Goal: Complete application form

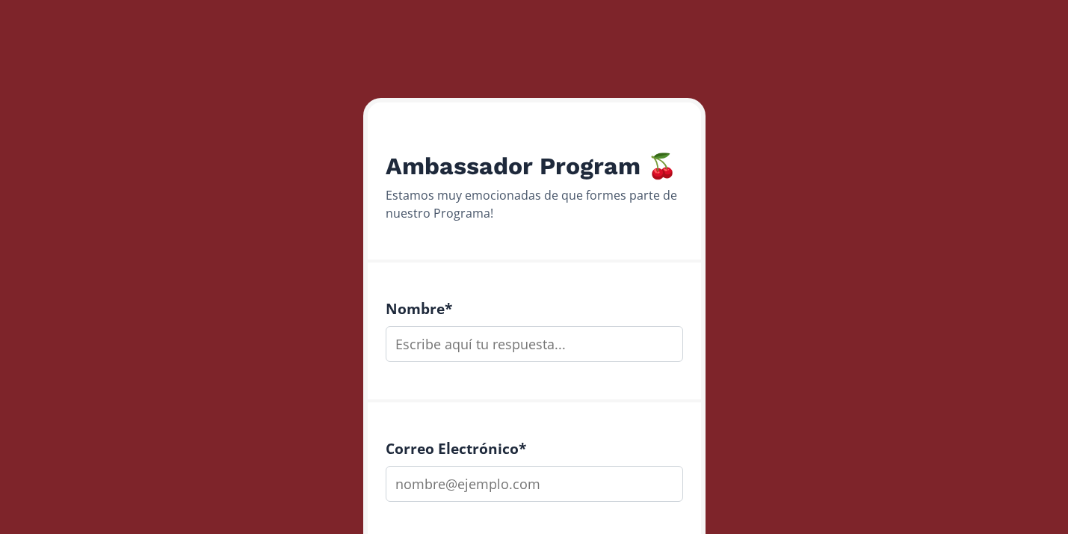
scroll to position [132, 0]
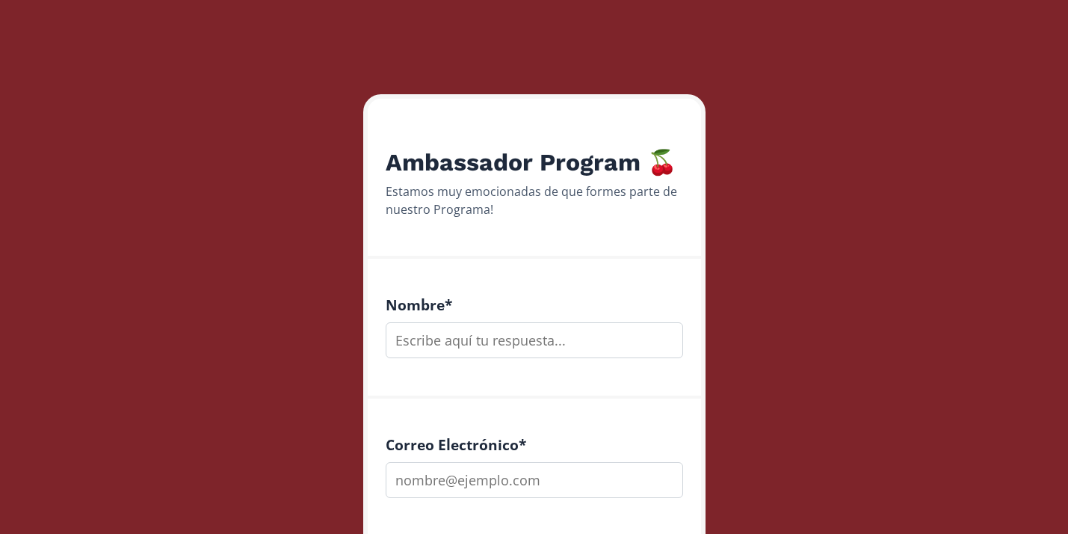
click at [447, 338] on input "text" at bounding box center [534, 340] width 297 height 36
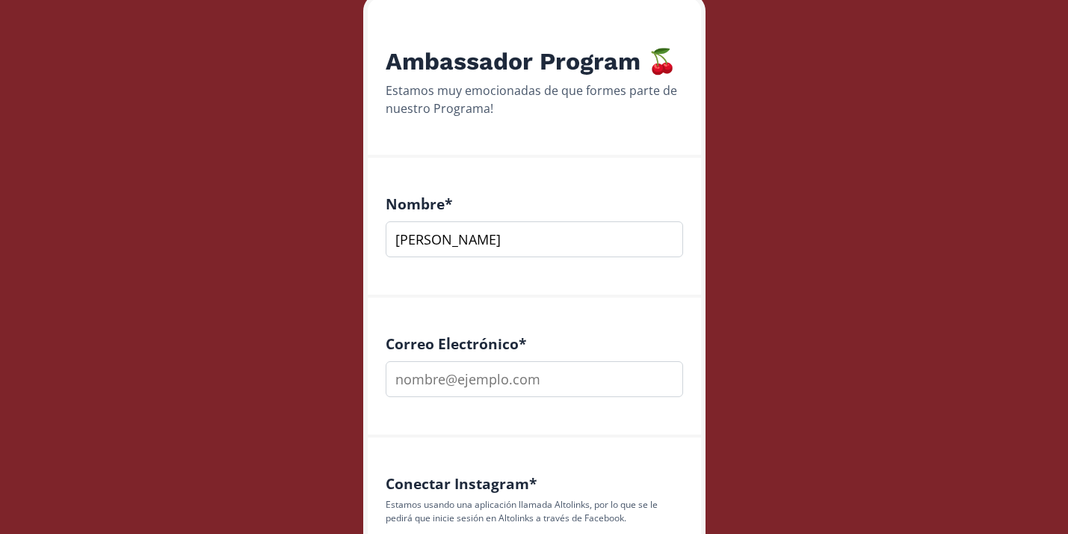
scroll to position [252, 0]
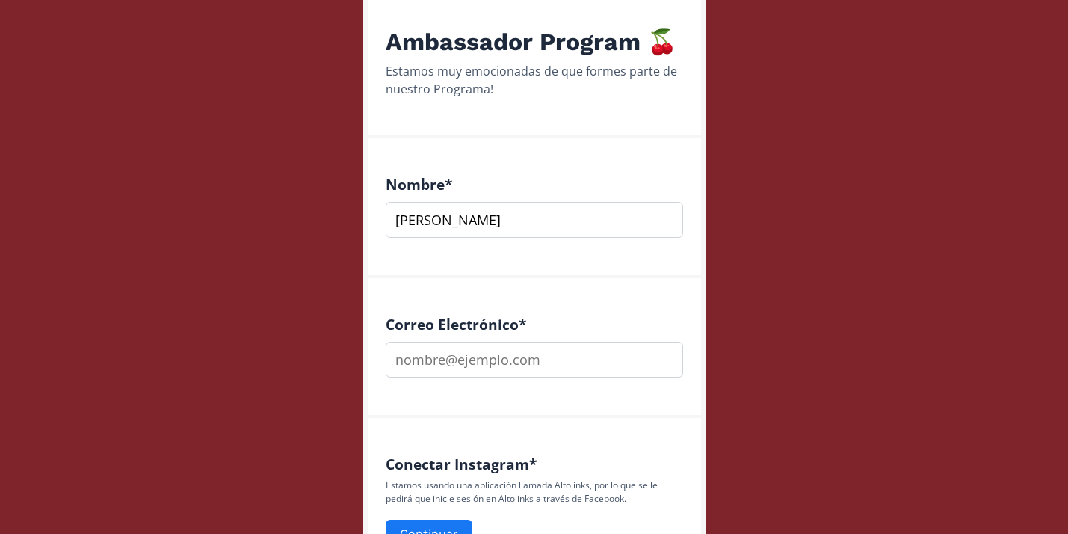
type input "[PERSON_NAME]"
click at [462, 366] on input "email" at bounding box center [534, 360] width 297 height 36
click at [540, 356] on input "nutriciondanigarza" at bounding box center [534, 360] width 297 height 36
click at [488, 369] on input "nutriciondanigarza" at bounding box center [534, 360] width 297 height 36
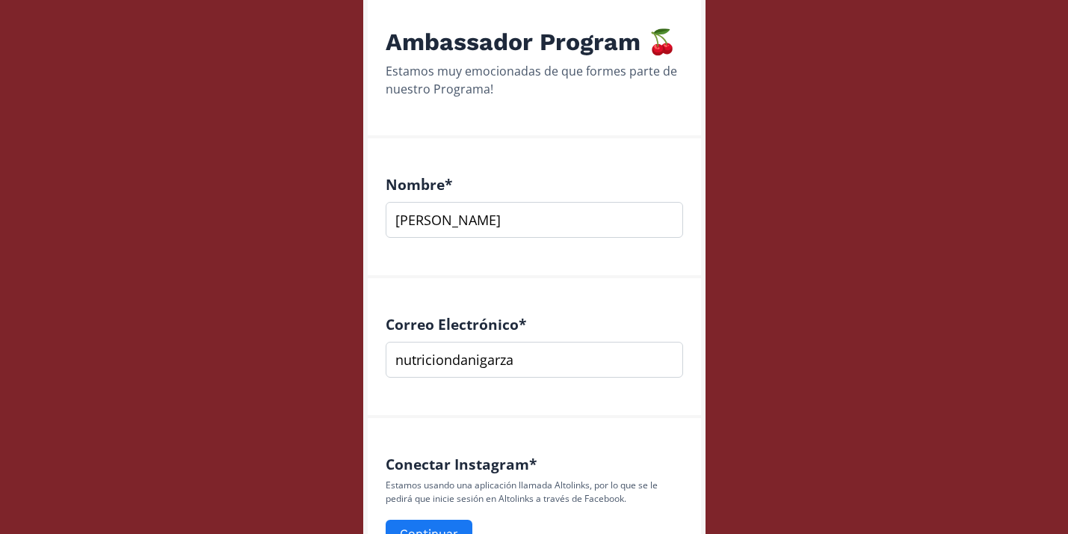
paste input "@[DOMAIN_NAME]"
type input "[EMAIL_ADDRESS][DOMAIN_NAME]"
click at [524, 229] on input "[PERSON_NAME]" at bounding box center [534, 220] width 297 height 36
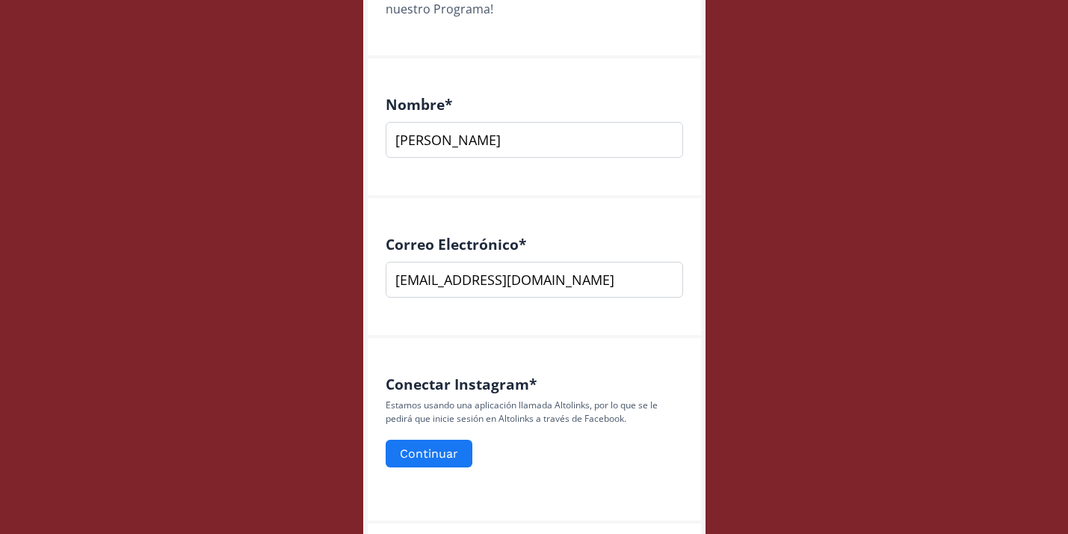
scroll to position [336, 0]
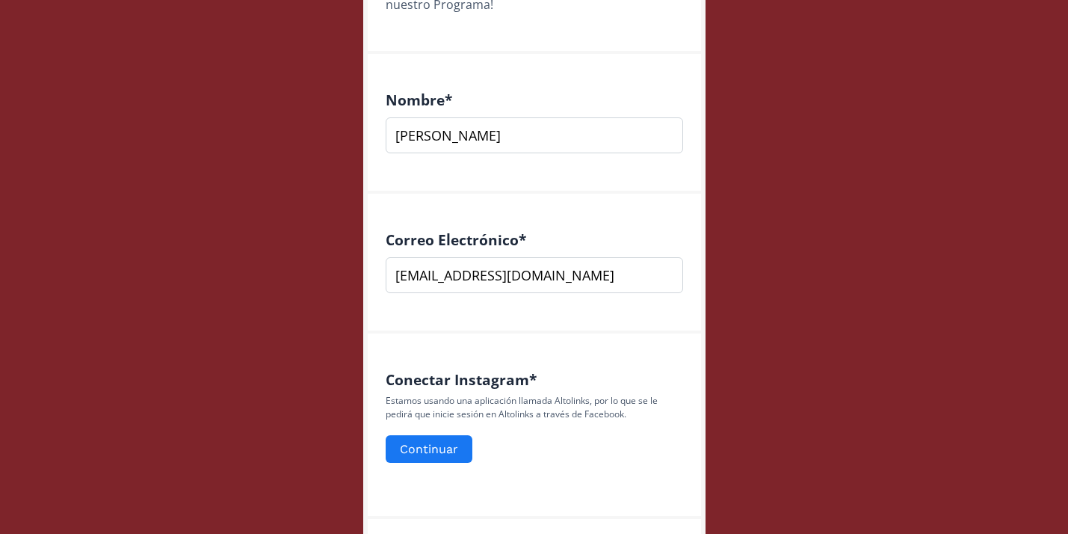
type input "[PERSON_NAME]"
click at [396, 276] on input "[EMAIL_ADDRESS][DOMAIN_NAME]" at bounding box center [534, 275] width 297 height 36
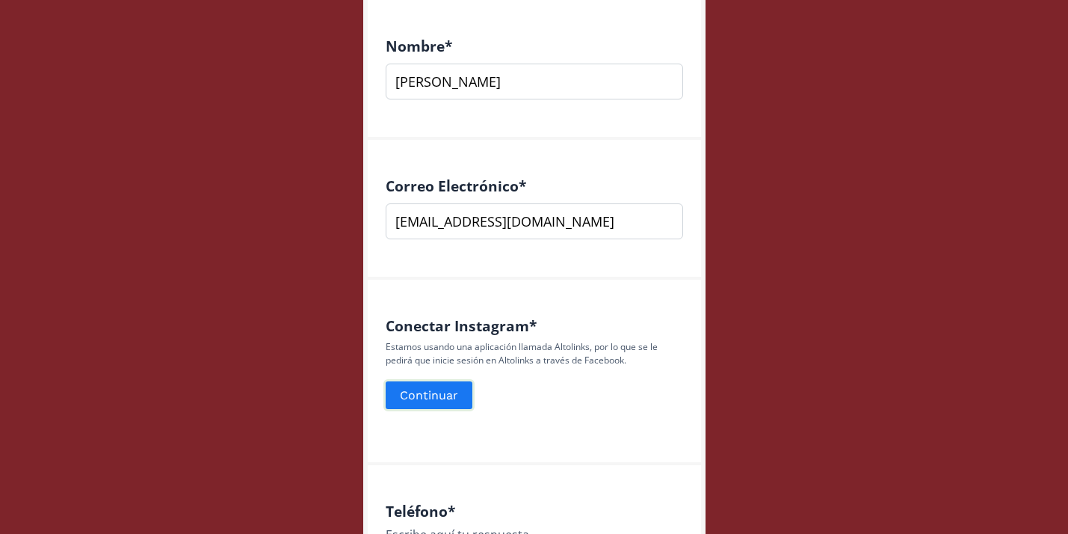
scroll to position [426, 0]
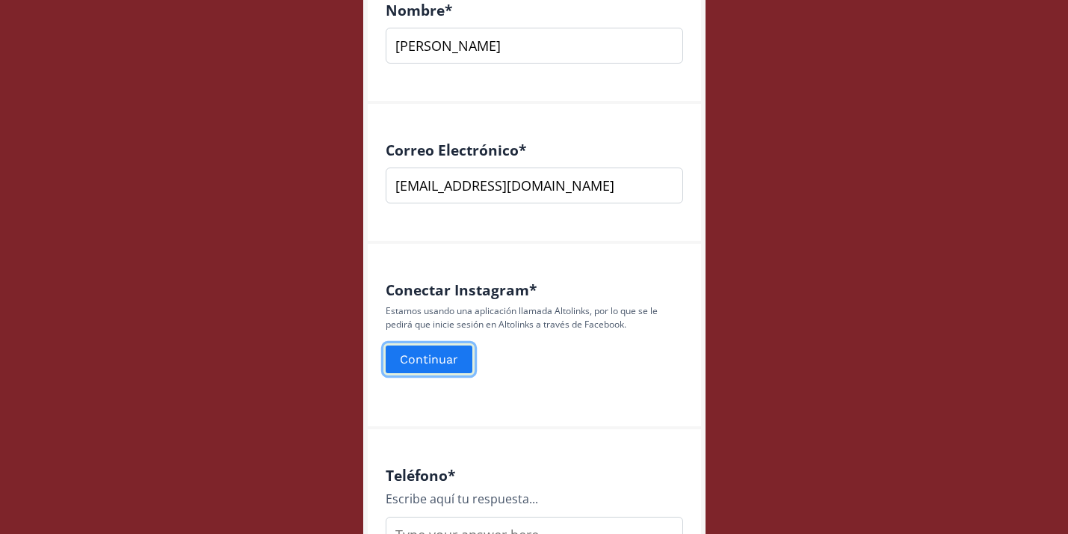
click at [440, 358] on button "Continuar" at bounding box center [428, 359] width 91 height 32
